Goal: Task Accomplishment & Management: Use online tool/utility

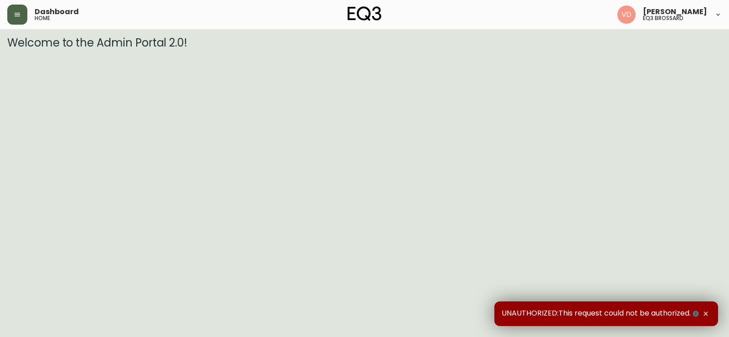
click at [15, 15] on icon "button" at bounding box center [17, 15] width 5 height 4
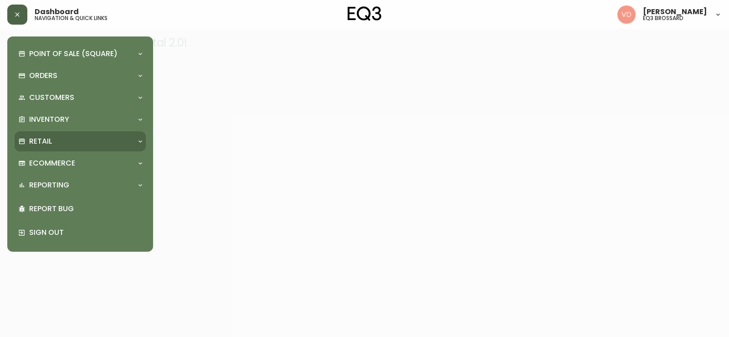
click at [99, 136] on div "Retail" at bounding box center [75, 141] width 115 height 10
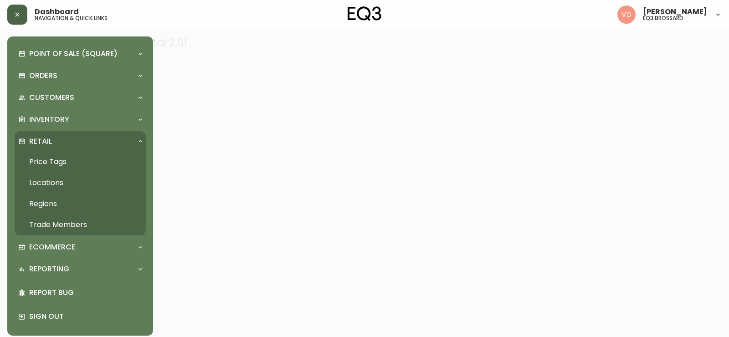
click at [82, 161] on link "Price Tags" at bounding box center [80, 161] width 131 height 21
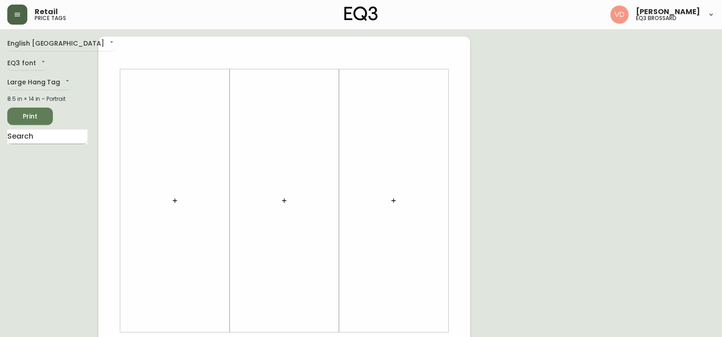
click at [22, 138] on input "text" at bounding box center [47, 136] width 80 height 15
click at [176, 130] on div at bounding box center [175, 201] width 98 height 254
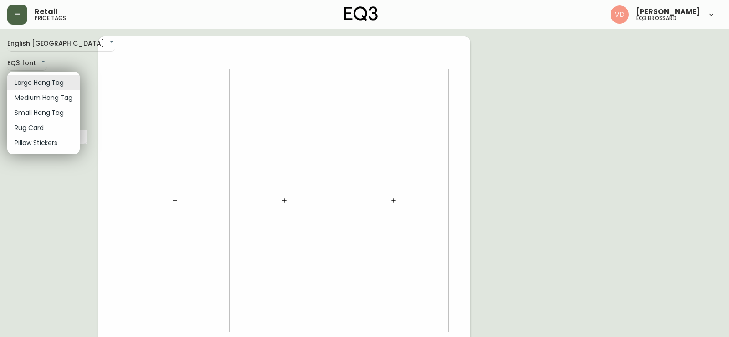
click at [38, 83] on body "Retail price tags [PERSON_NAME] eq3 brossard English [GEOGRAPHIC_DATA] en_CA EQ…" at bounding box center [364, 324] width 729 height 649
click at [55, 131] on li "Rug Card" at bounding box center [43, 127] width 72 height 15
type input "rugs"
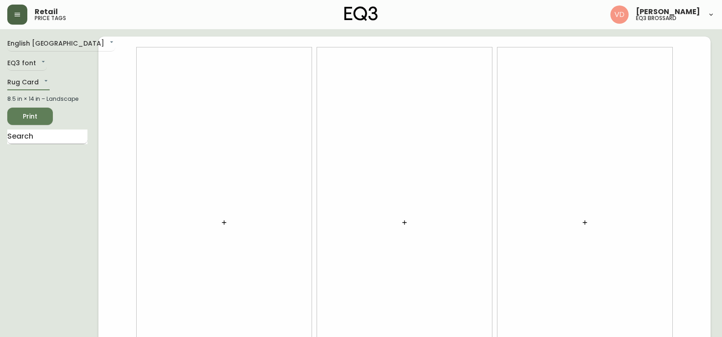
click at [44, 140] on input "text" at bounding box center [47, 136] width 80 height 15
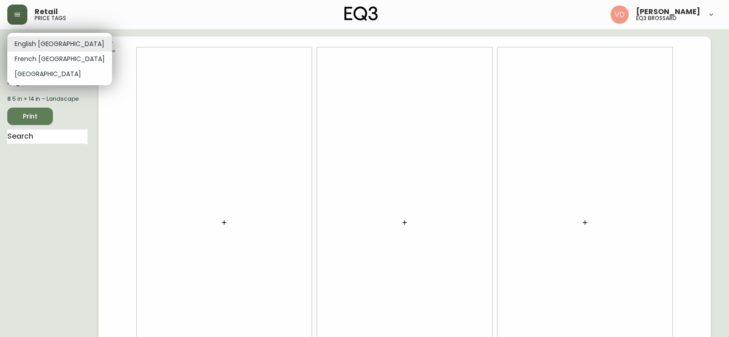
click at [43, 46] on body "Retail price tags [PERSON_NAME] eq3 brossard English [GEOGRAPHIC_DATA] en_CA EQ…" at bounding box center [364, 204] width 729 height 408
click at [50, 56] on li "French [GEOGRAPHIC_DATA]" at bounding box center [59, 58] width 105 height 15
type input "fr_CA"
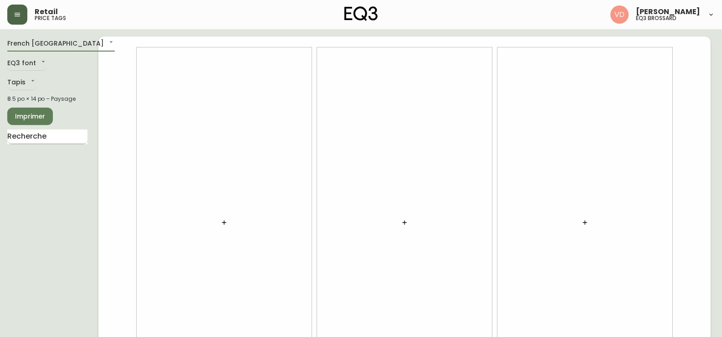
click at [53, 134] on input "text" at bounding box center [47, 136] width 80 height 15
type input "trace"
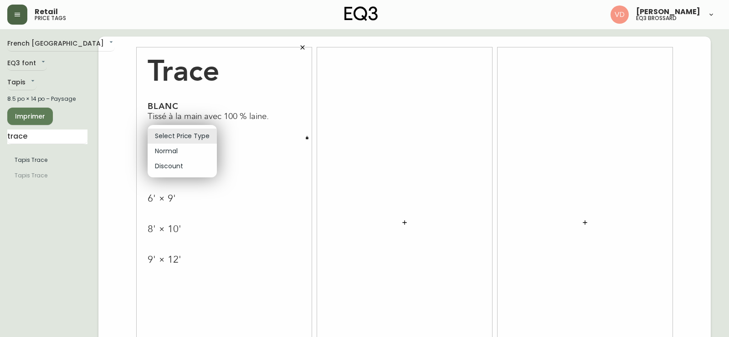
click at [211, 140] on body "Retail price tags [PERSON_NAME] eq3 brossard [GEOGRAPHIC_DATA] fr_CA EQ3 font E…" at bounding box center [364, 204] width 729 height 408
click at [195, 150] on li "Normal" at bounding box center [182, 150] width 69 height 15
type input "normal"
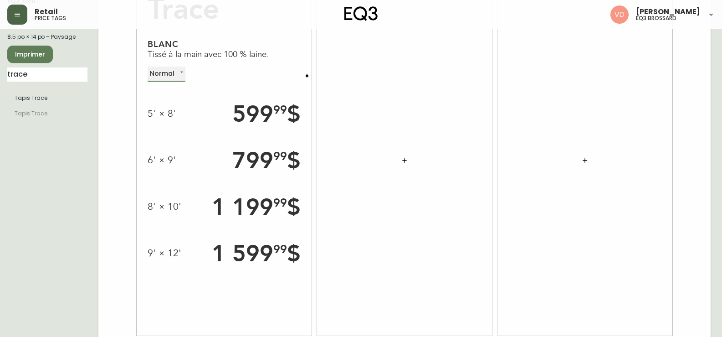
scroll to position [72, 0]
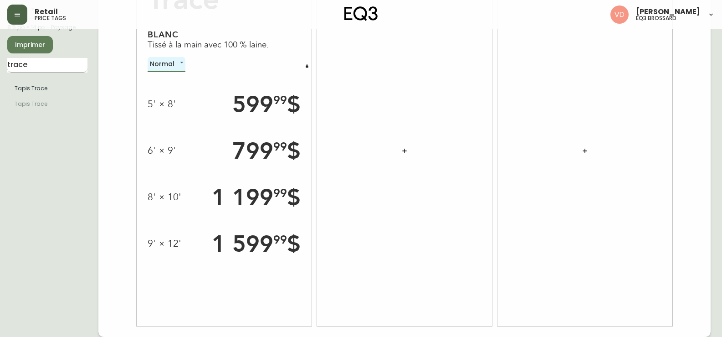
click at [15, 62] on input "trace" at bounding box center [47, 65] width 80 height 15
click at [310, 66] on button "button" at bounding box center [306, 65] width 9 height 9
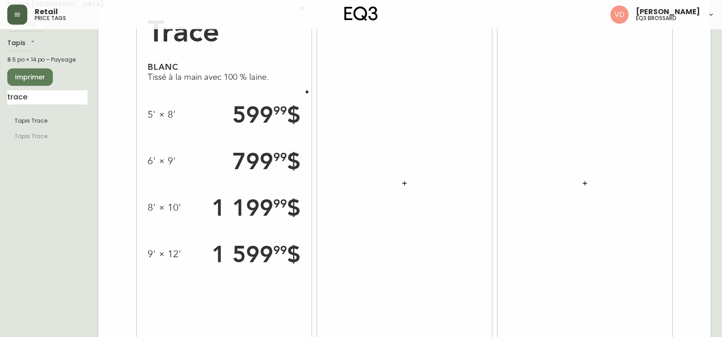
scroll to position [0, 0]
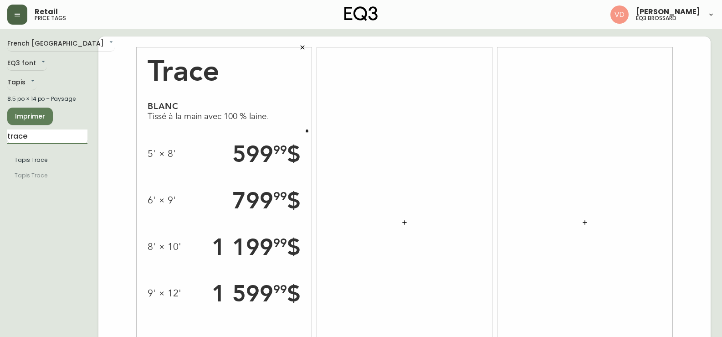
click at [64, 137] on input "trace" at bounding box center [47, 136] width 80 height 15
type input "serene"
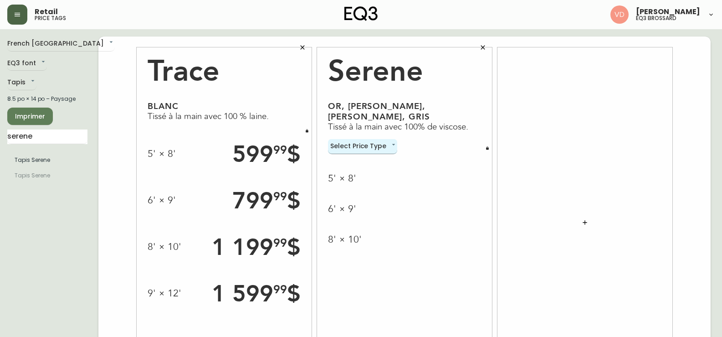
click at [374, 135] on body "Retail price tags [PERSON_NAME] eq3 brossard [GEOGRAPHIC_DATA] fr_CA EQ3 font E…" at bounding box center [361, 204] width 722 height 408
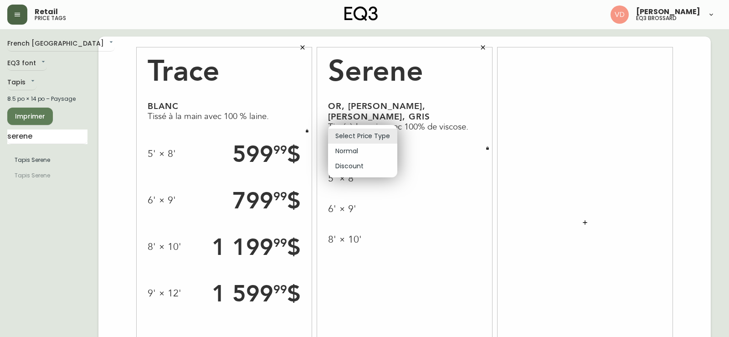
click at [379, 147] on li "Normal" at bounding box center [362, 150] width 69 height 15
type input "normal"
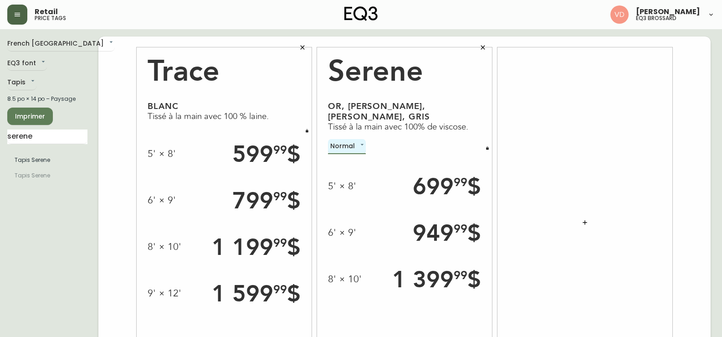
click at [478, 50] on button "button" at bounding box center [483, 47] width 18 height 18
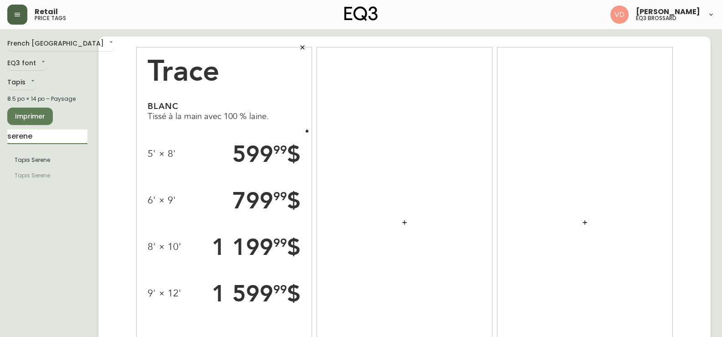
click at [45, 135] on input "serene" at bounding box center [47, 136] width 80 height 15
type input "a"
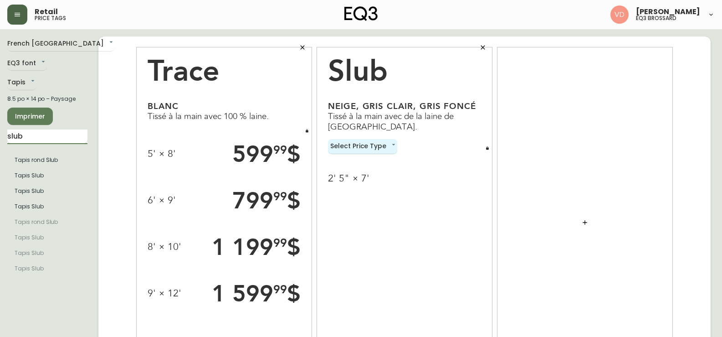
click at [11, 136] on input "slub" at bounding box center [47, 136] width 80 height 15
type input "bila"
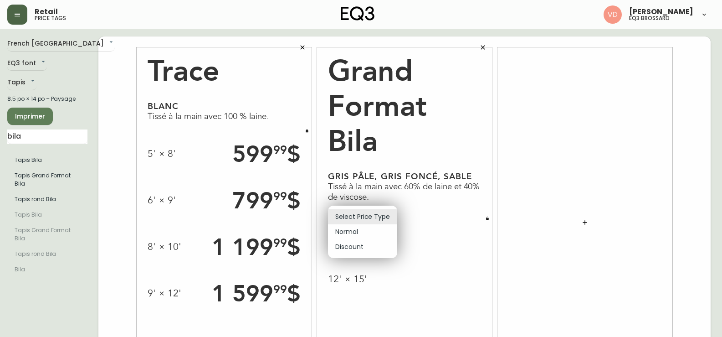
click at [393, 215] on body "Retail price tags [PERSON_NAME] eq3 brossard [GEOGRAPHIC_DATA] fr_CA EQ3 font E…" at bounding box center [361, 204] width 722 height 408
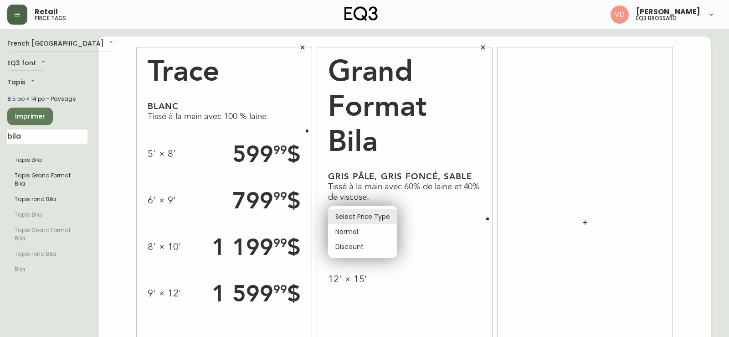
click at [444, 137] on div at bounding box center [364, 168] width 729 height 337
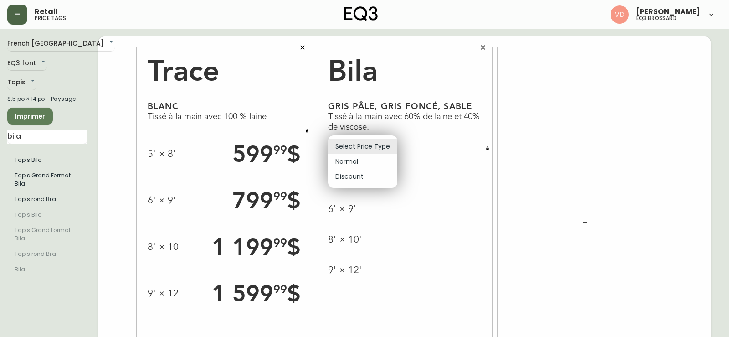
click at [383, 151] on body "Retail price tags [PERSON_NAME] eq3 brossard [GEOGRAPHIC_DATA] fr_CA EQ3 font E…" at bounding box center [364, 204] width 729 height 408
click at [386, 167] on li "Normal" at bounding box center [362, 161] width 69 height 15
type input "normal"
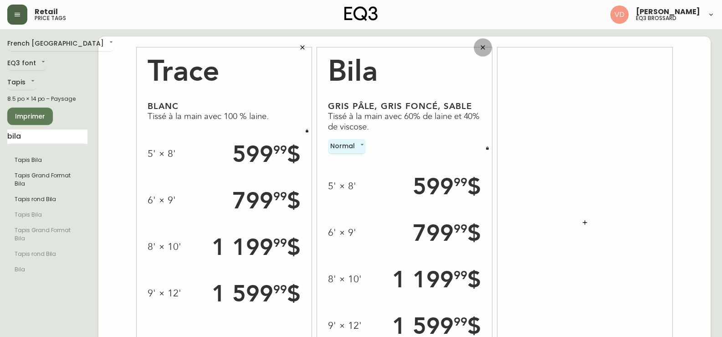
click at [480, 46] on icon "button" at bounding box center [482, 47] width 7 height 7
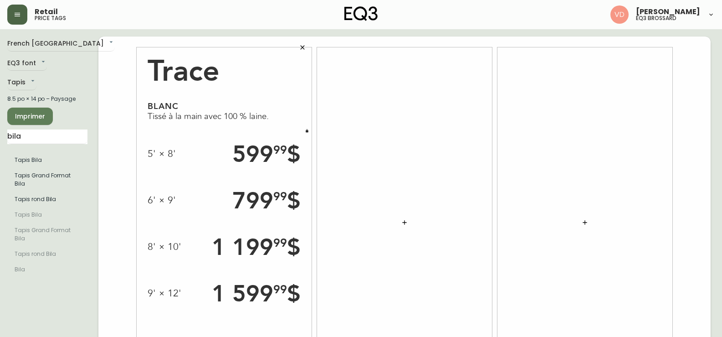
click at [31, 117] on span "Imprimer" at bounding box center [30, 116] width 31 height 11
click at [33, 113] on span "Imprimer" at bounding box center [30, 116] width 31 height 11
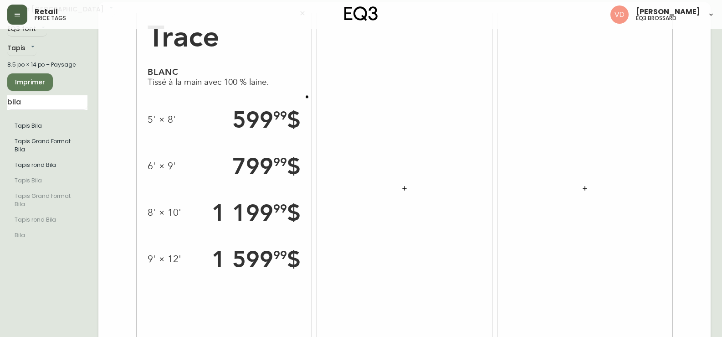
scroll to position [72, 0]
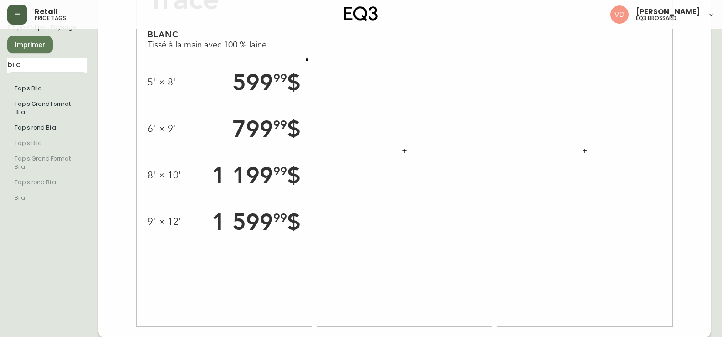
click at [35, 41] on span "Imprimer" at bounding box center [30, 44] width 31 height 11
click at [19, 47] on span "Imprimer" at bounding box center [30, 44] width 31 height 11
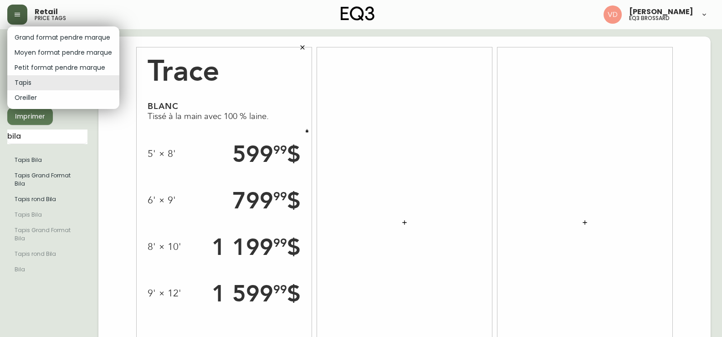
click at [21, 77] on body "Retail price tags [PERSON_NAME] eq3 brossard [GEOGRAPHIC_DATA] fr_CA EQ3 font E…" at bounding box center [361, 204] width 722 height 408
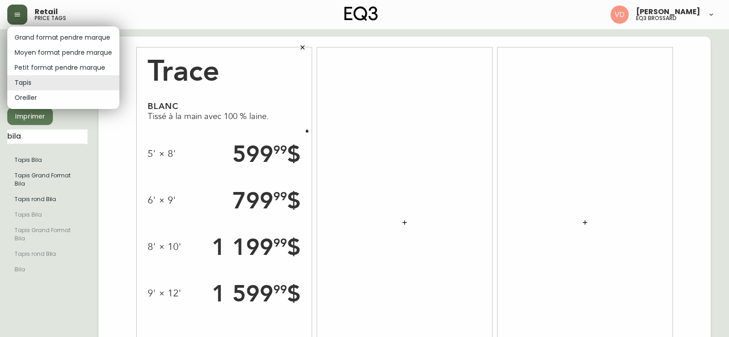
click at [58, 97] on li "Oreiller" at bounding box center [63, 97] width 112 height 15
type input "pillows"
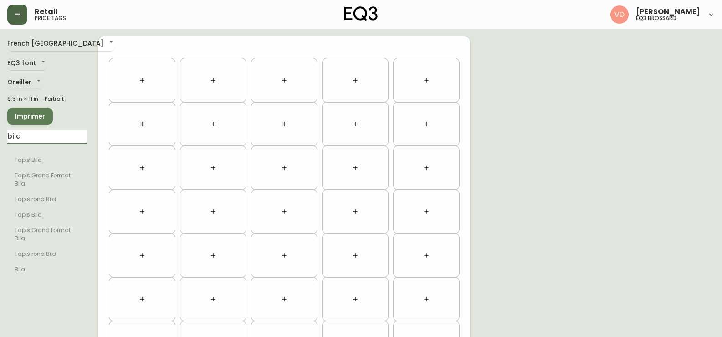
click at [27, 141] on input "bila" at bounding box center [47, 136] width 80 height 15
click at [67, 137] on input "bila" at bounding box center [47, 136] width 80 height 15
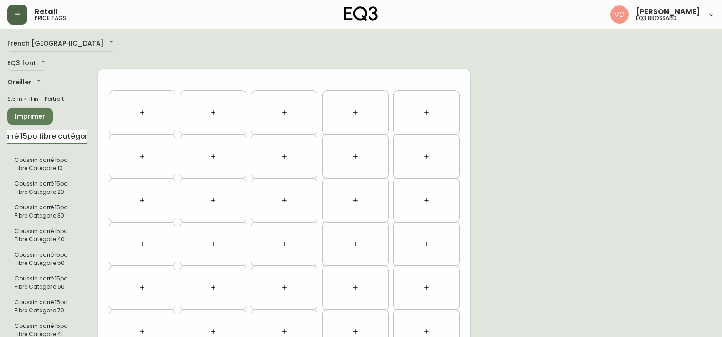
scroll to position [0, 43]
type input "coussin carré 15po fibre catégorie"
click at [40, 111] on span "Imprimer" at bounding box center [30, 116] width 31 height 11
click at [44, 112] on span "Imprimer" at bounding box center [30, 116] width 31 height 11
